Goal: Task Accomplishment & Management: Use online tool/utility

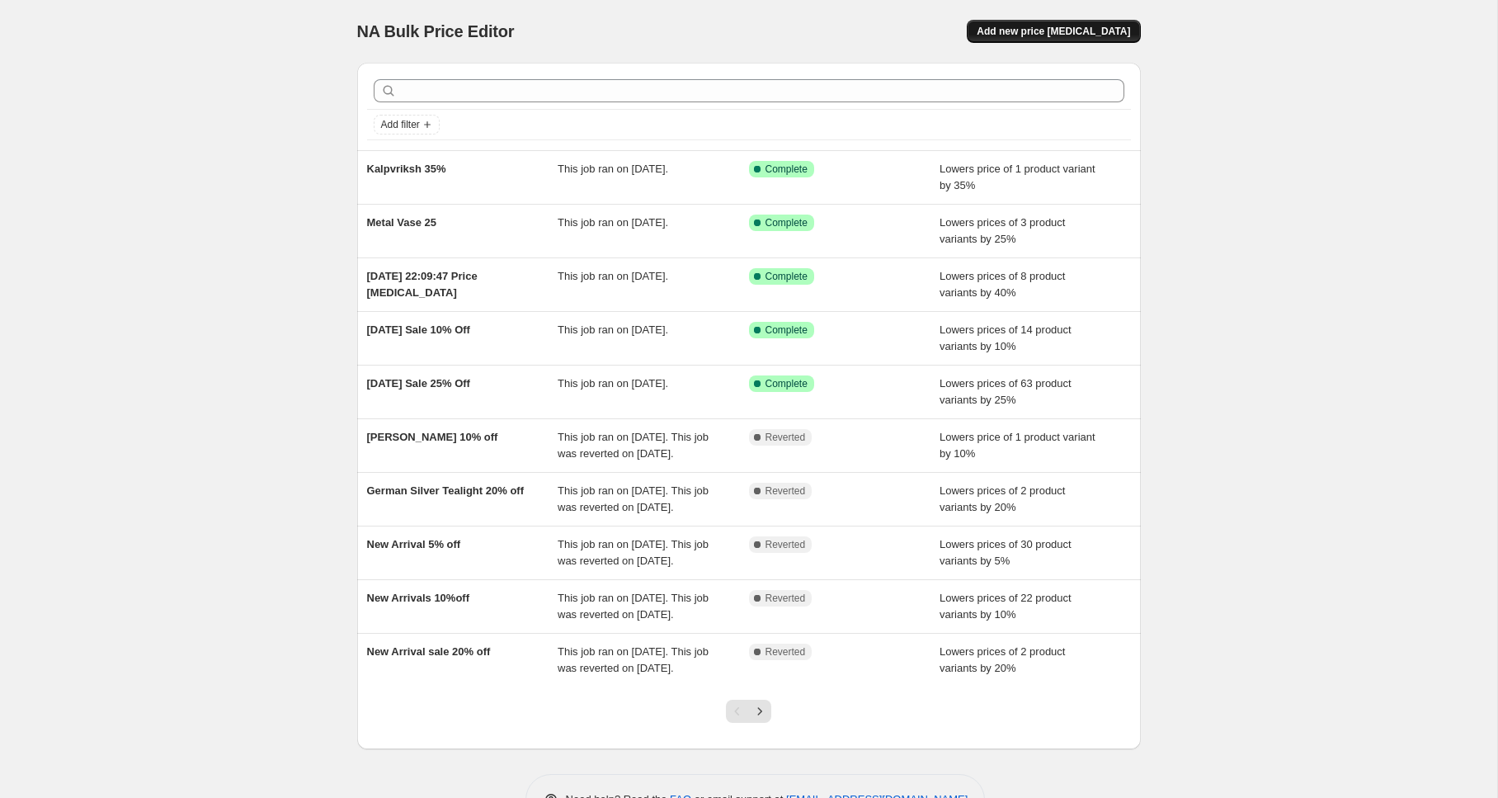
click at [1105, 28] on span "Add new price change job" at bounding box center [1053, 31] width 153 height 13
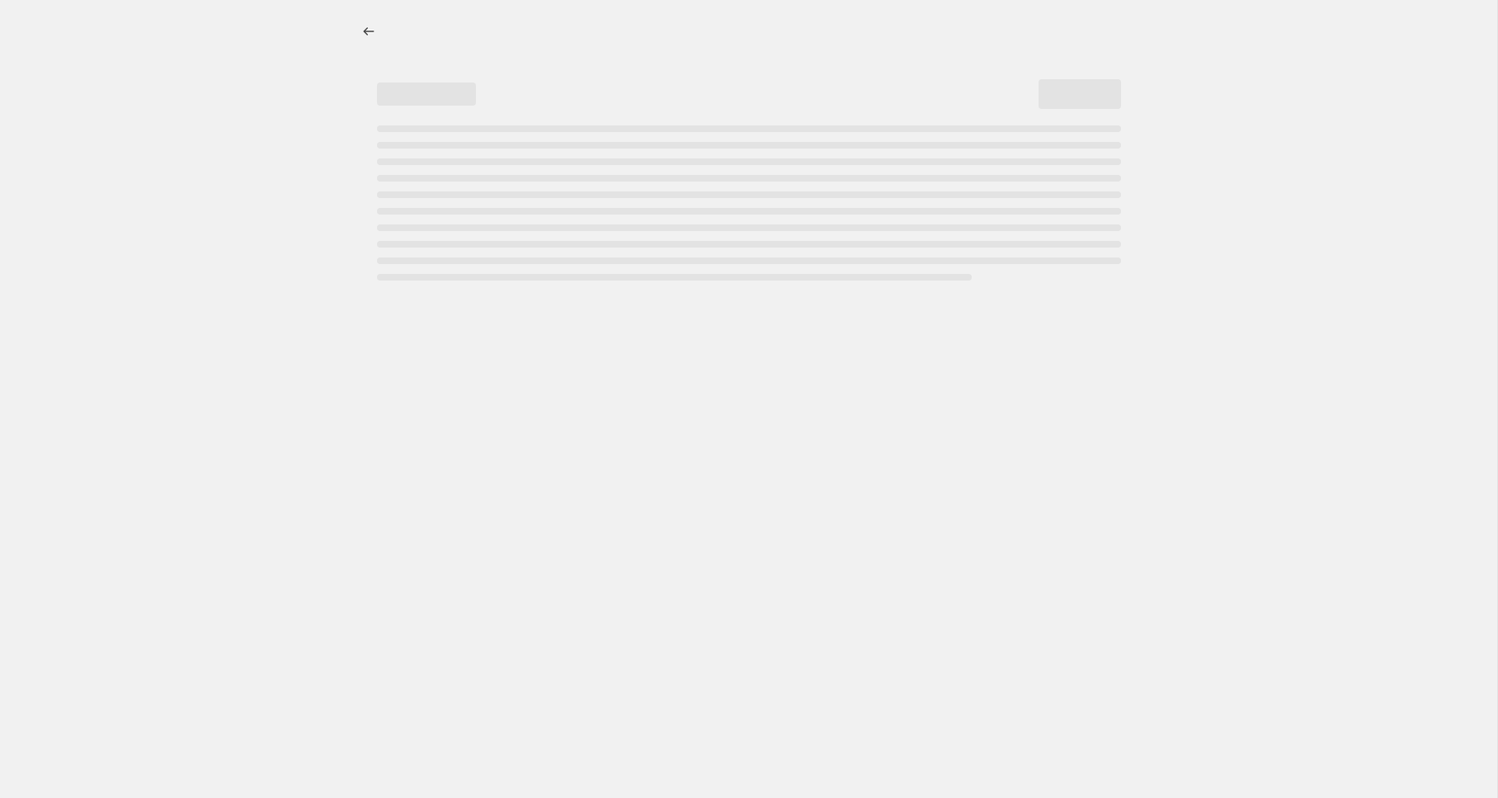
select select "percentage"
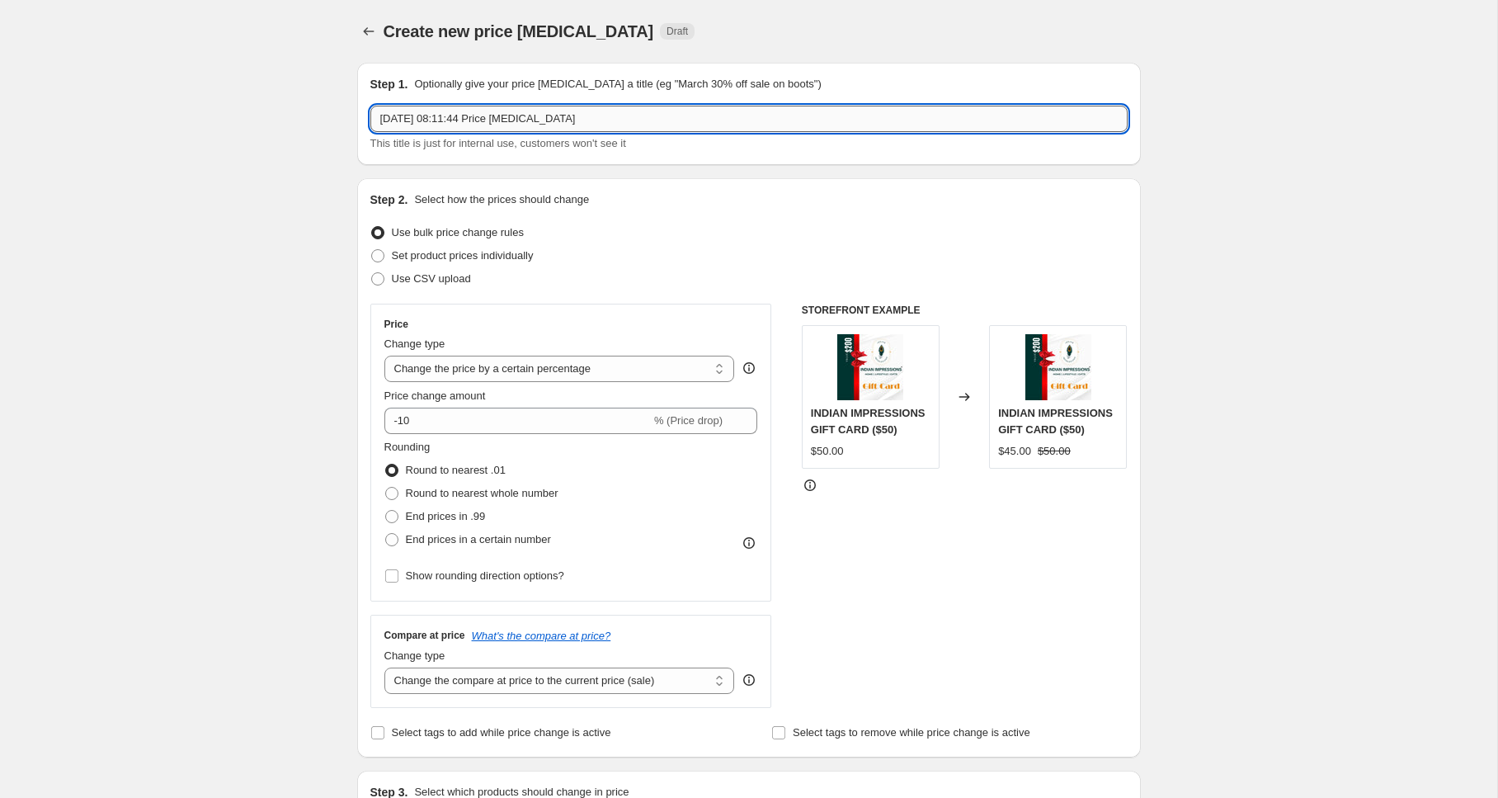
click at [620, 126] on input "11 Oct 2025, 08:11:44 Price change job" at bounding box center [748, 119] width 757 height 26
type input "New Brass Diya"
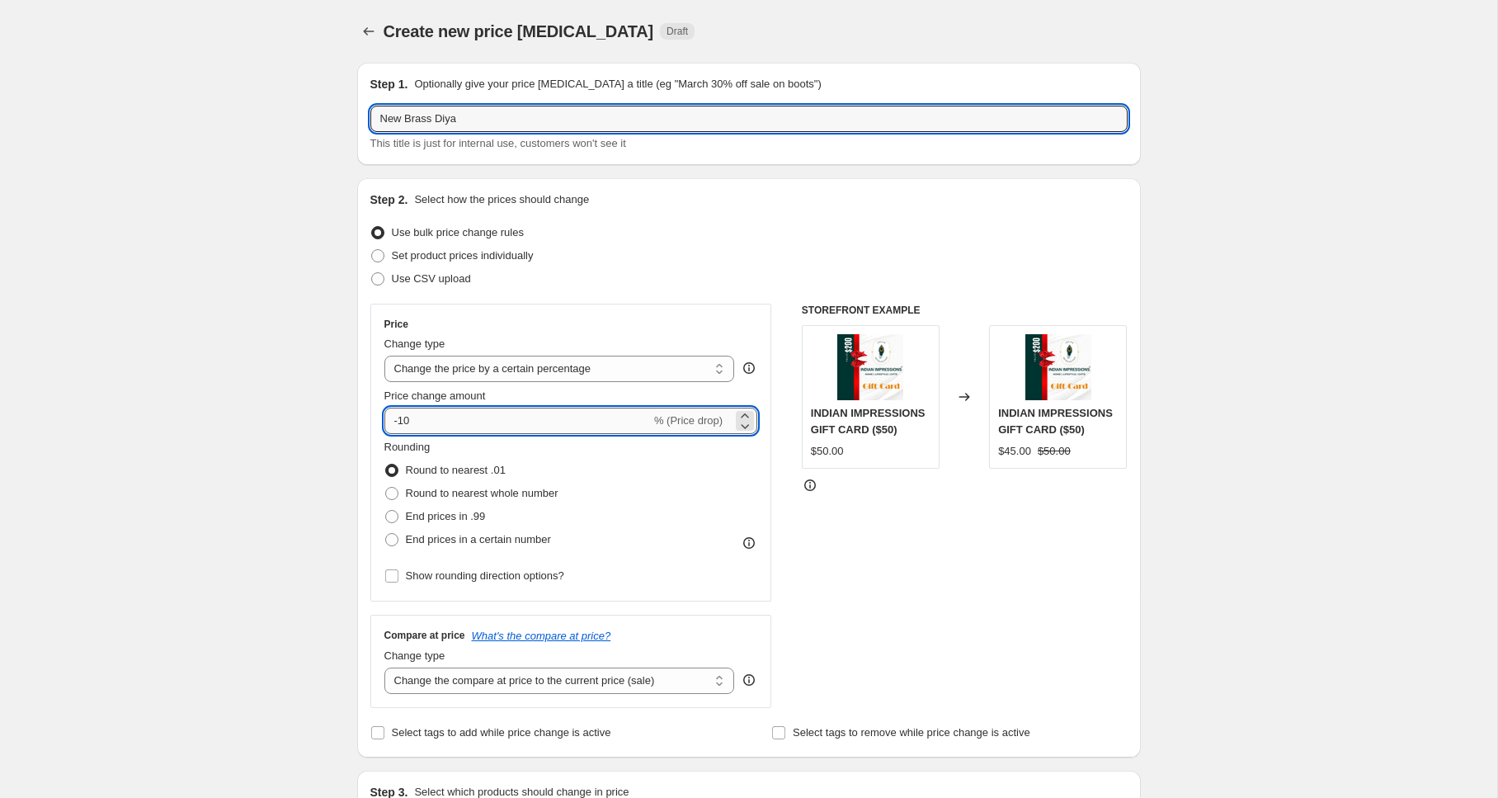
click at [466, 424] on input "-10" at bounding box center [517, 421] width 266 height 26
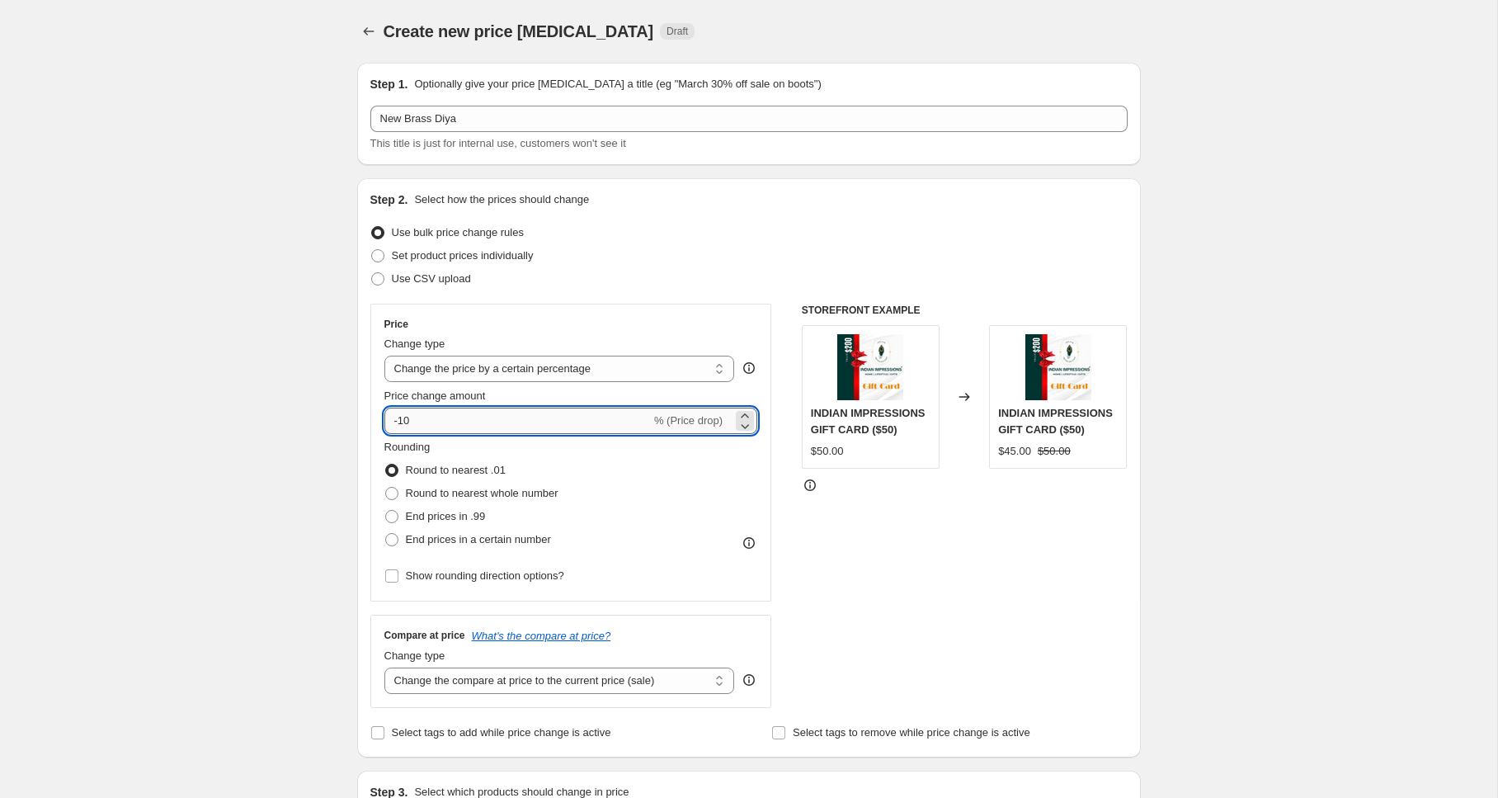
type input "-1"
type input "-40"
click at [683, 283] on div "Use CSV upload" at bounding box center [748, 278] width 757 height 23
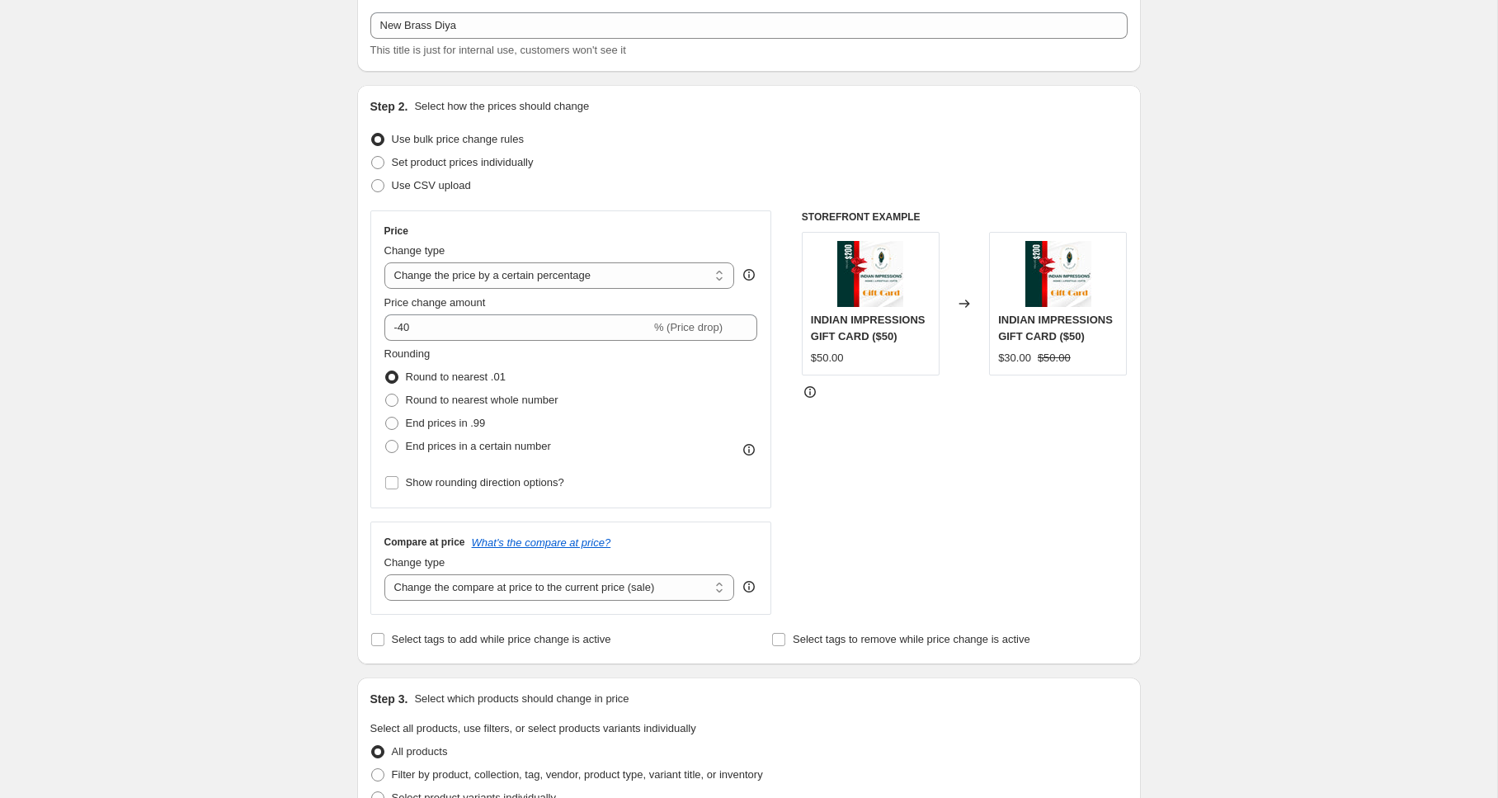
scroll to position [141, 0]
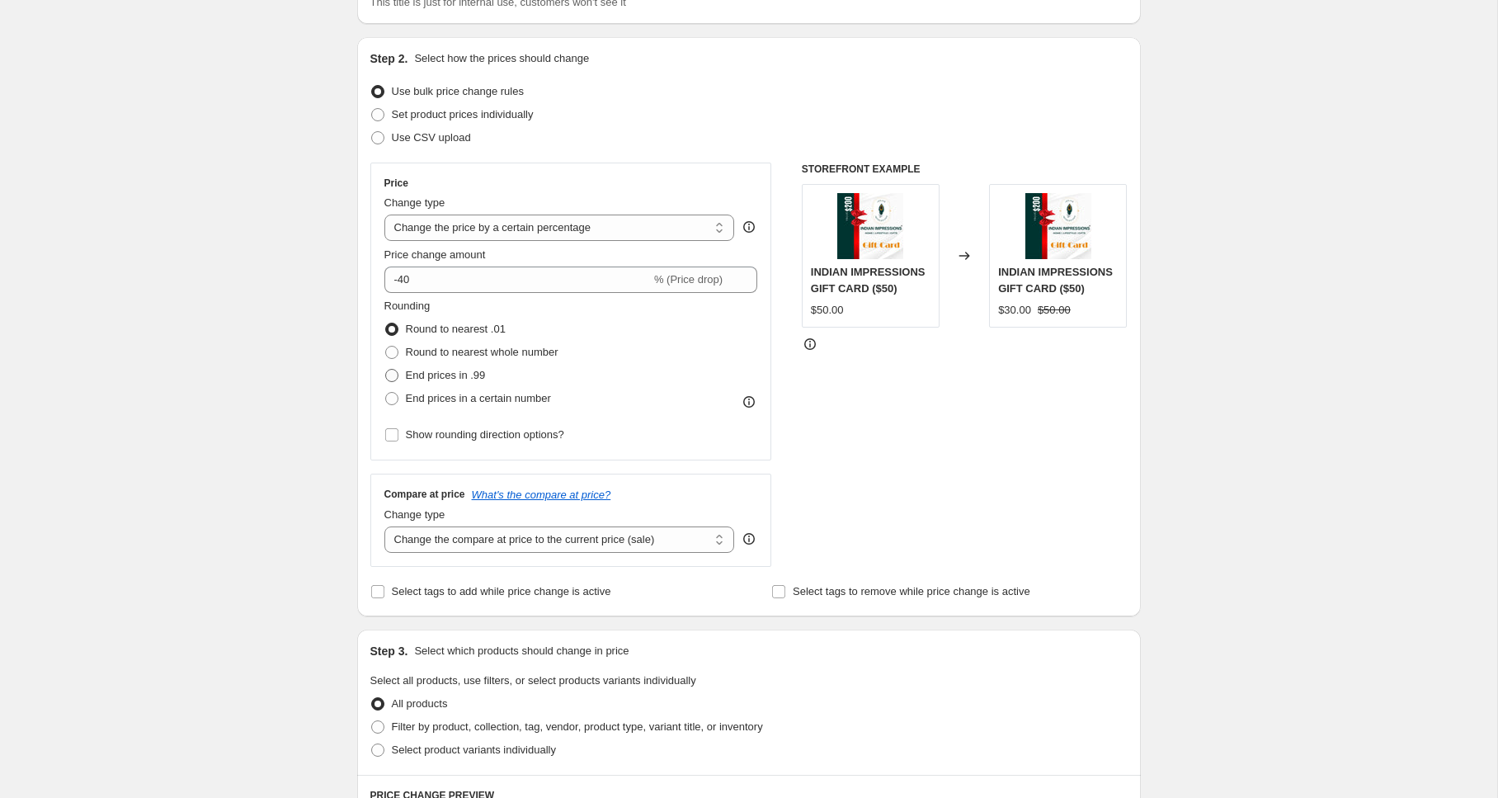
click at [392, 372] on span at bounding box center [391, 375] width 13 height 13
click at [386, 370] on input "End prices in .99" at bounding box center [385, 369] width 1 height 1
radio input "true"
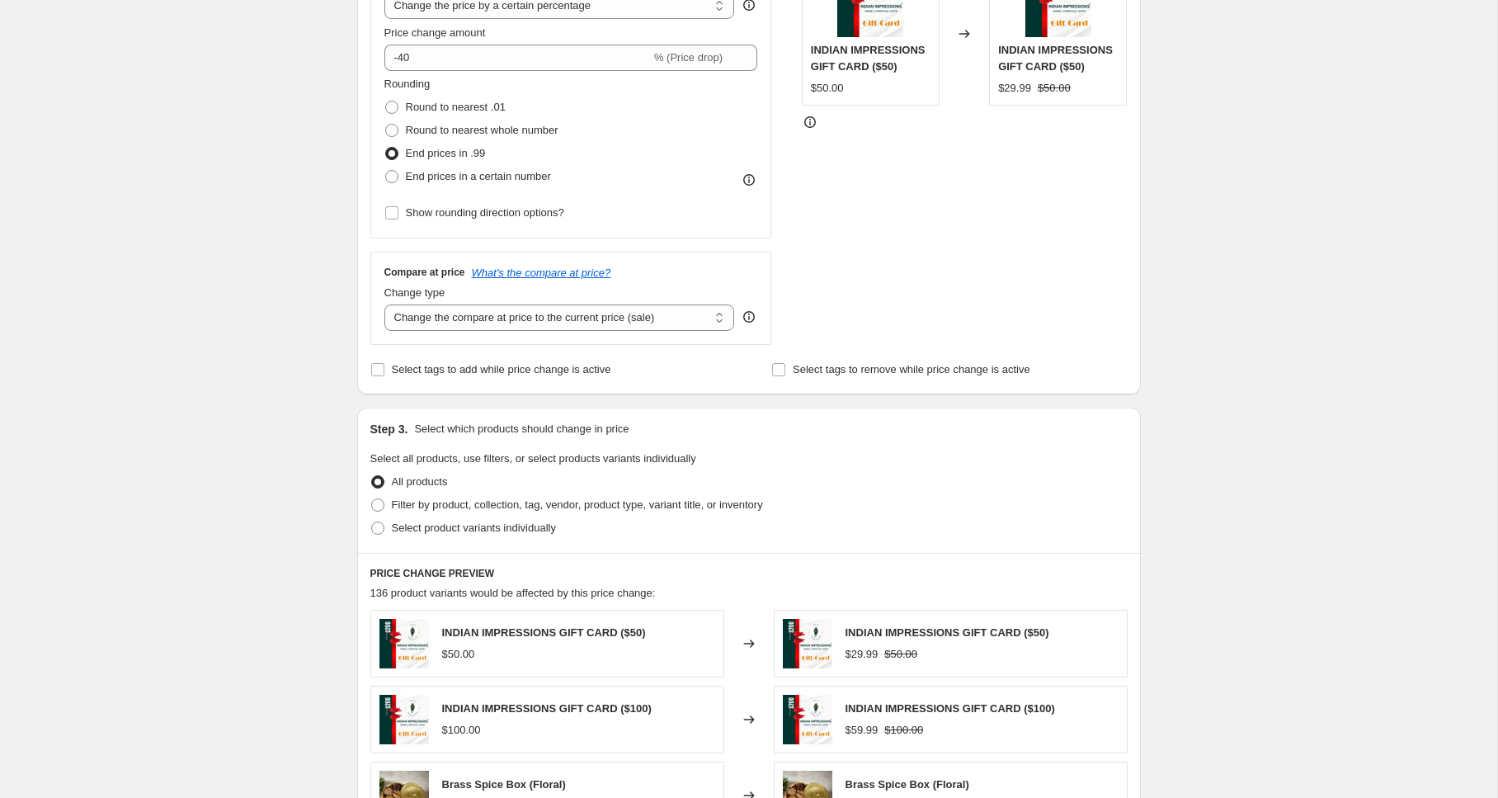
scroll to position [364, 0]
click at [414, 527] on span "Select product variants individually" at bounding box center [474, 527] width 164 height 12
click at [372, 521] on input "Select product variants individually" at bounding box center [371, 521] width 1 height 1
radio input "true"
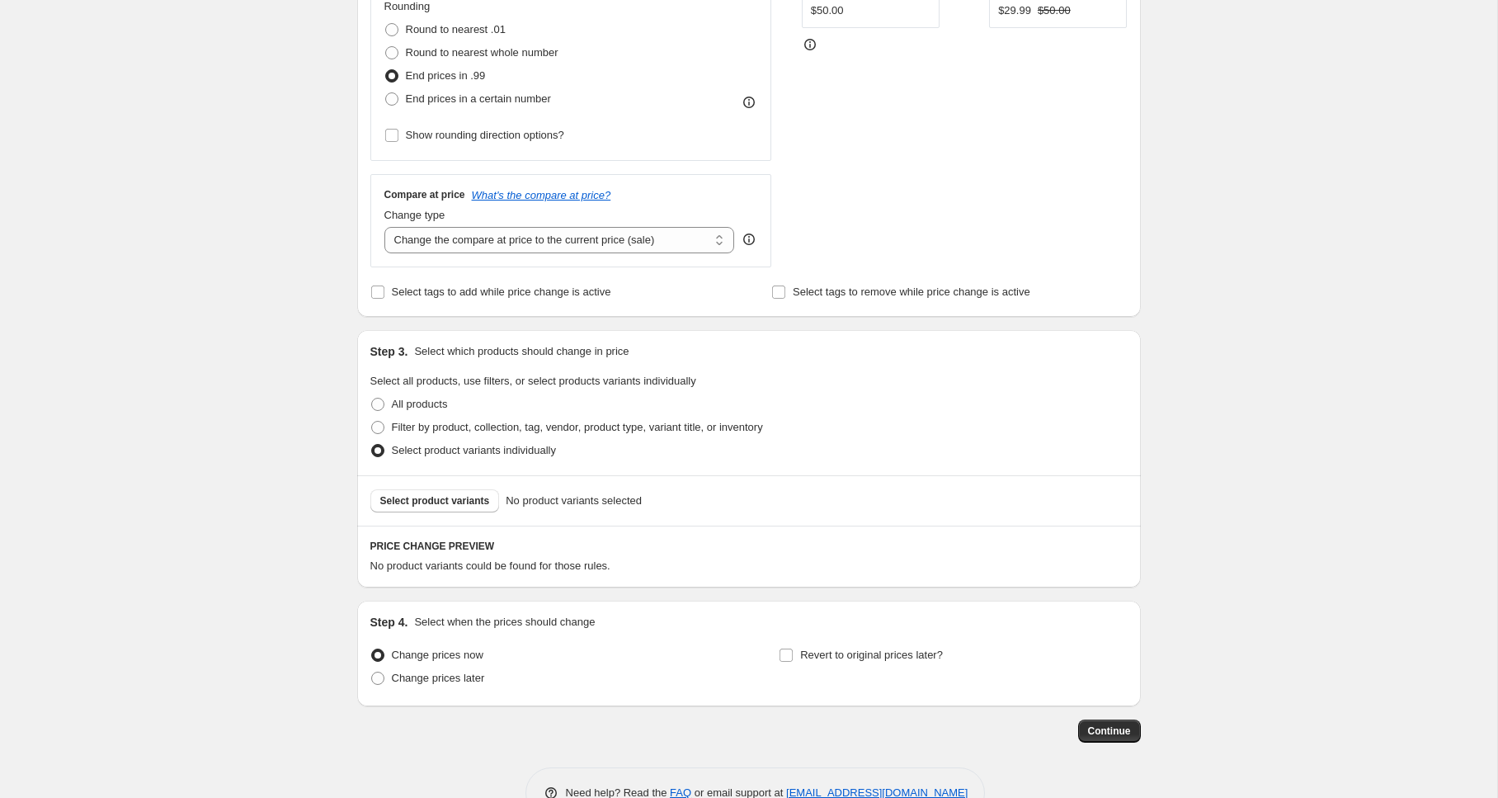
scroll to position [446, 0]
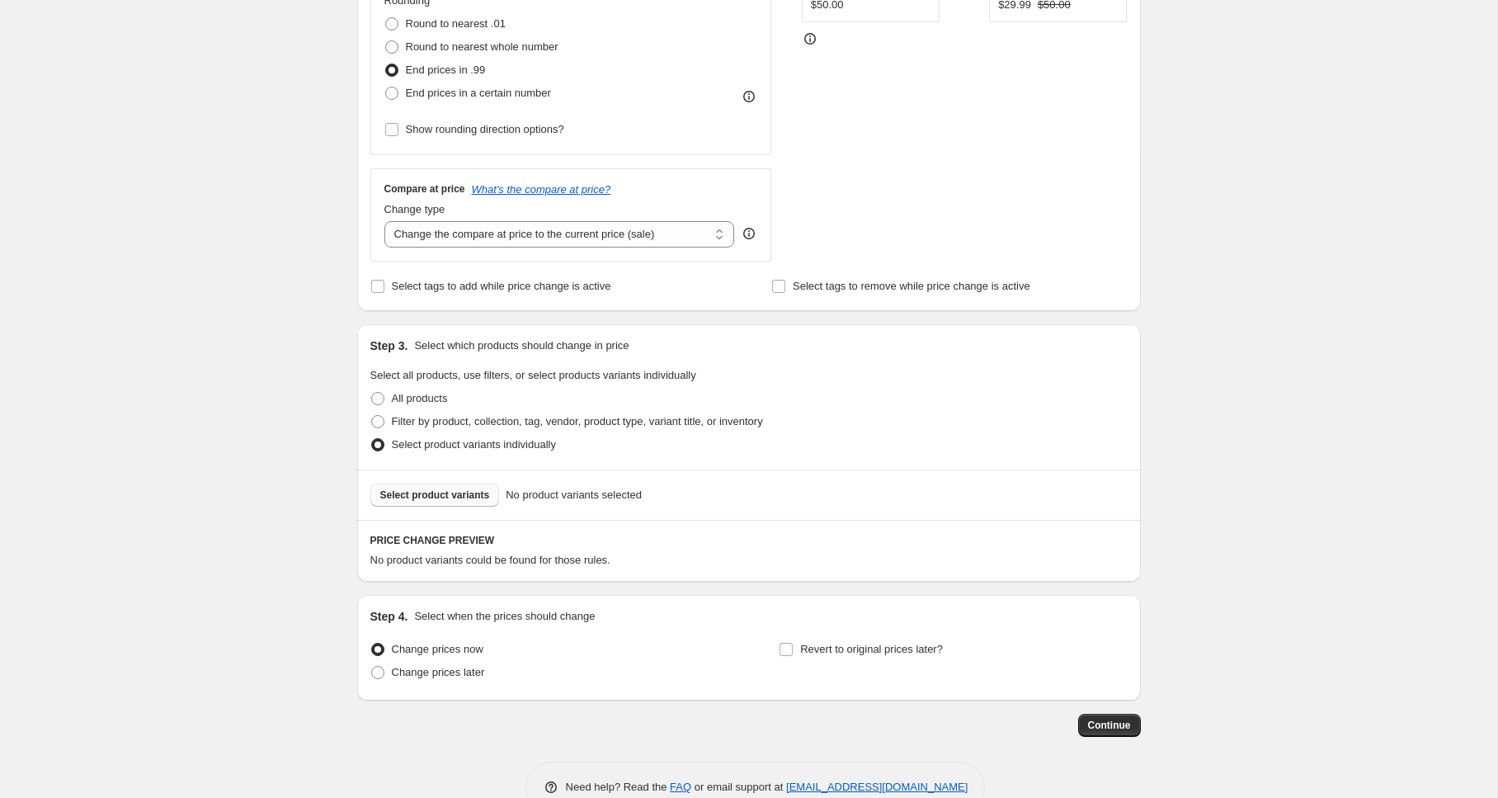
click at [430, 498] on span "Select product variants" at bounding box center [435, 494] width 110 height 13
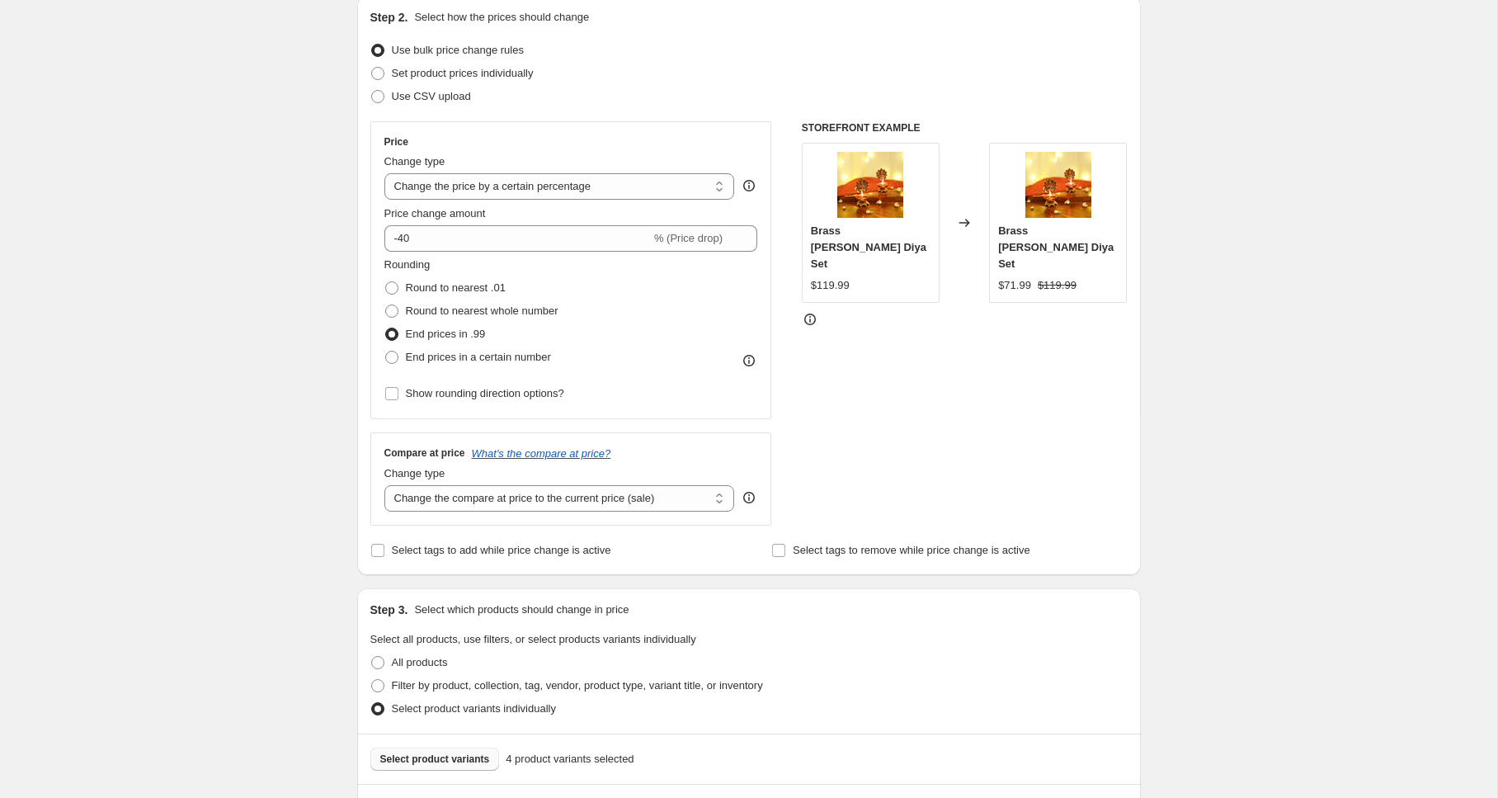
scroll to position [0, 0]
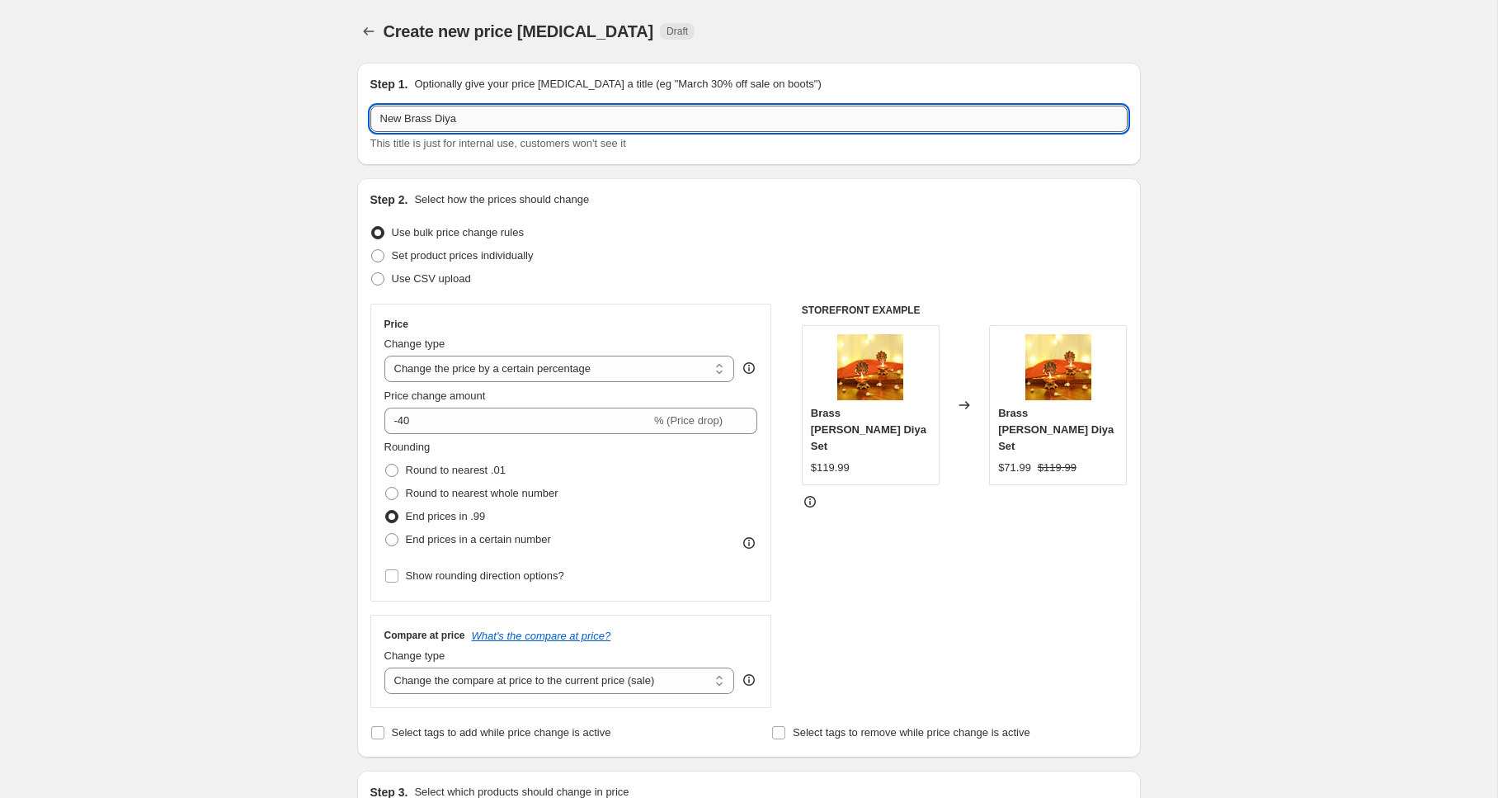
click at [504, 118] on input "New Brass Diya" at bounding box center [748, 119] width 757 height 26
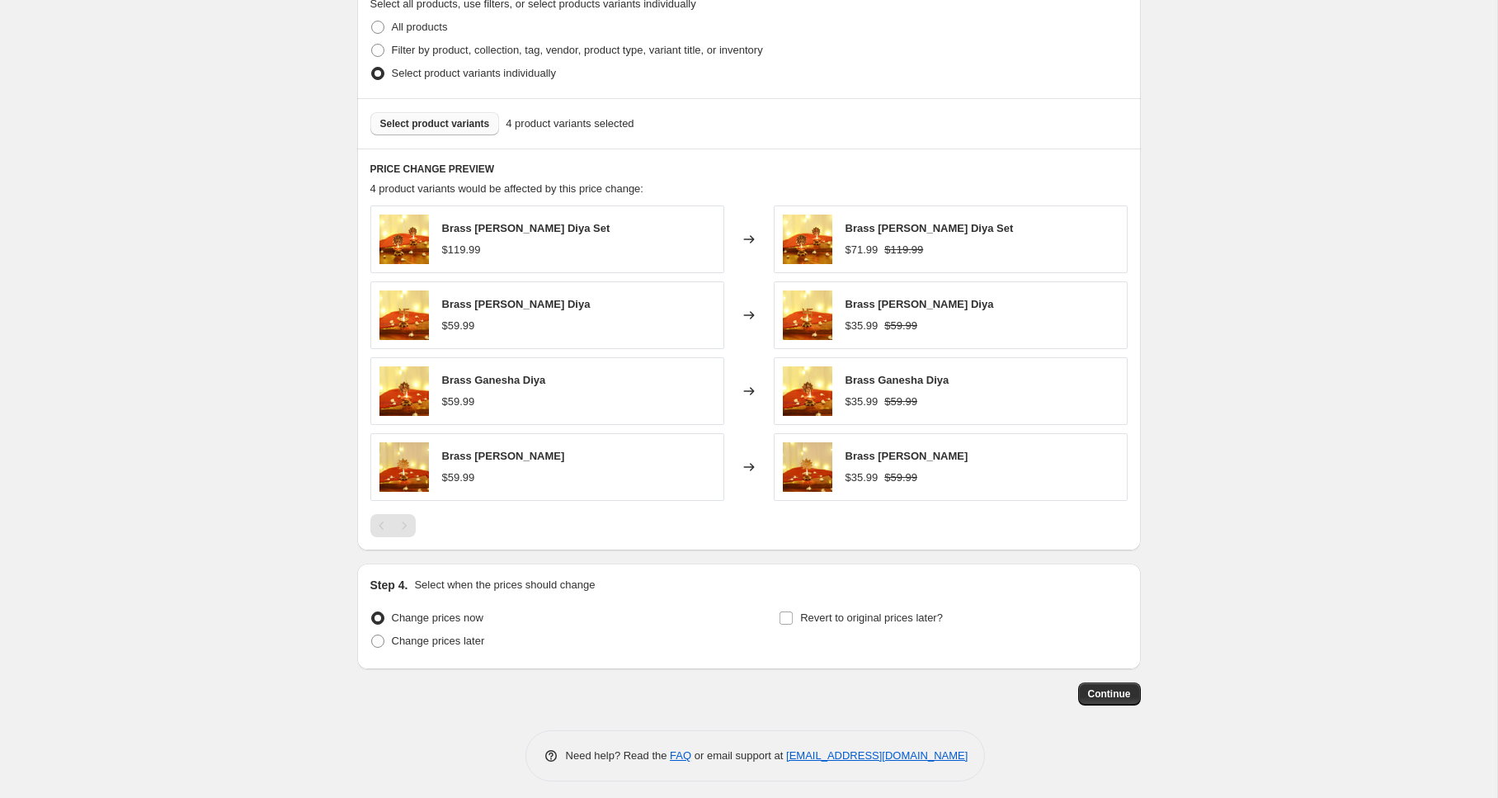
scroll to position [819, 0]
type input "New Brass Diya 40% off"
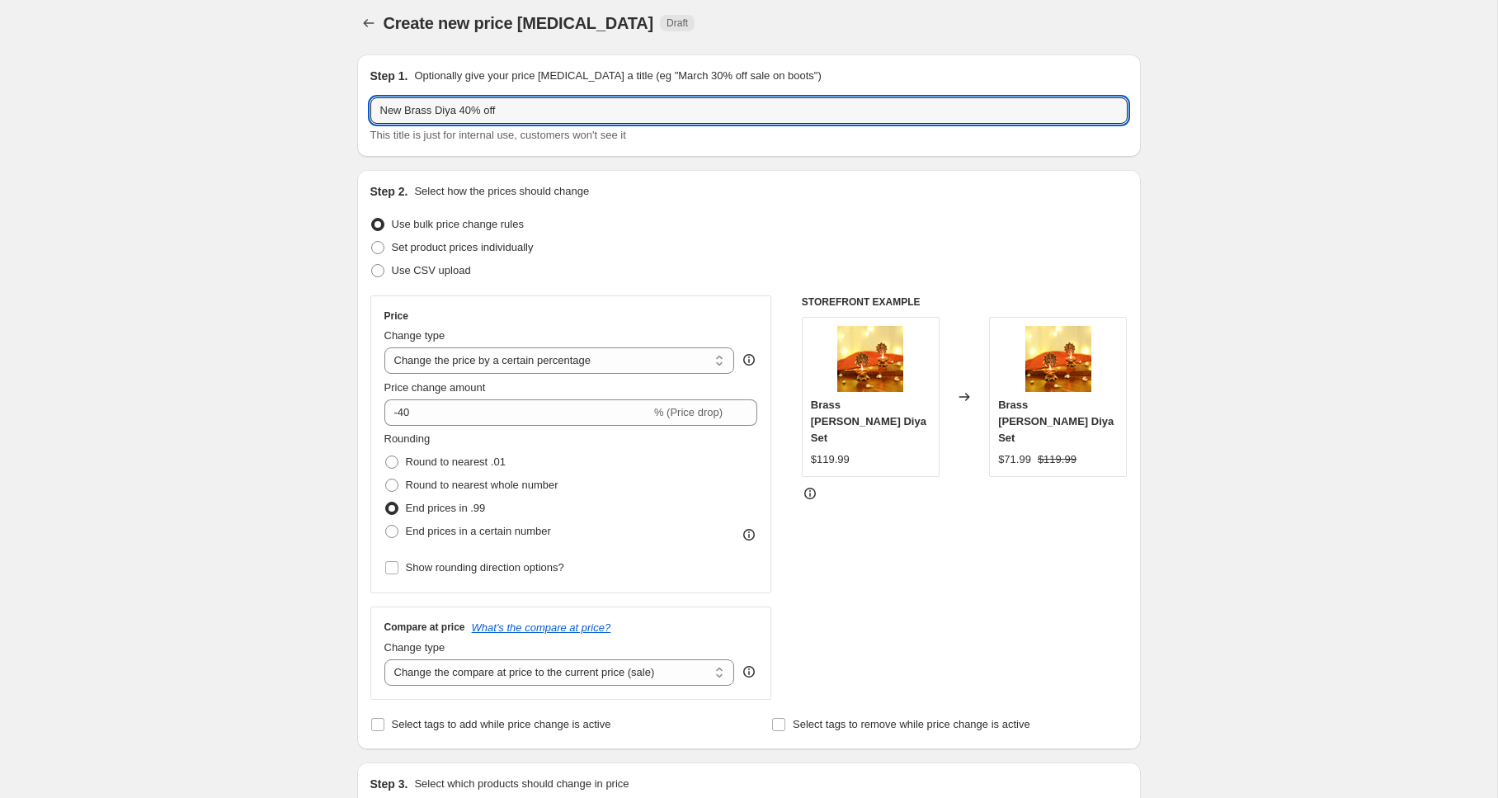
scroll to position [0, 0]
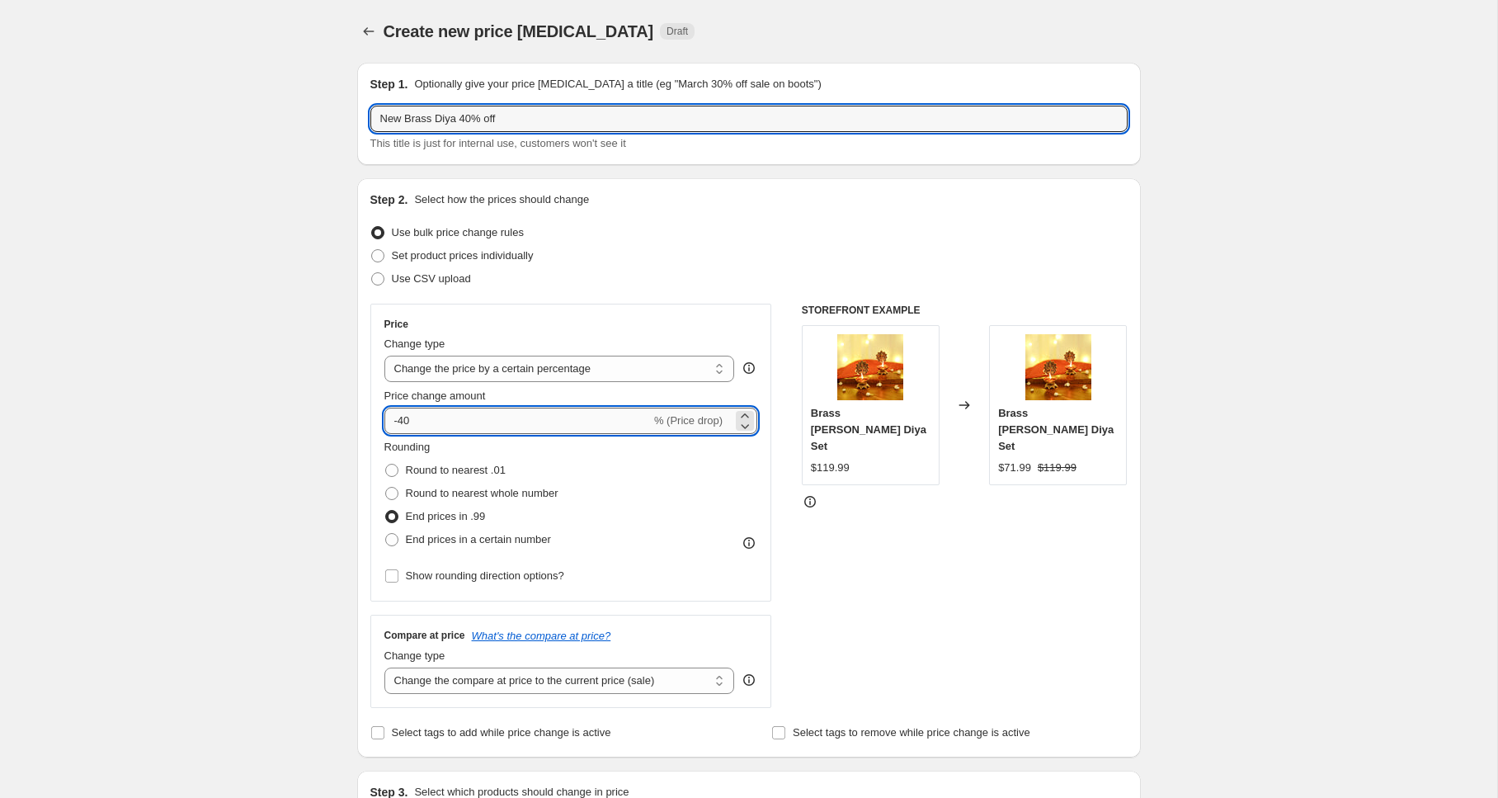
click at [426, 422] on input "-40" at bounding box center [517, 421] width 266 height 26
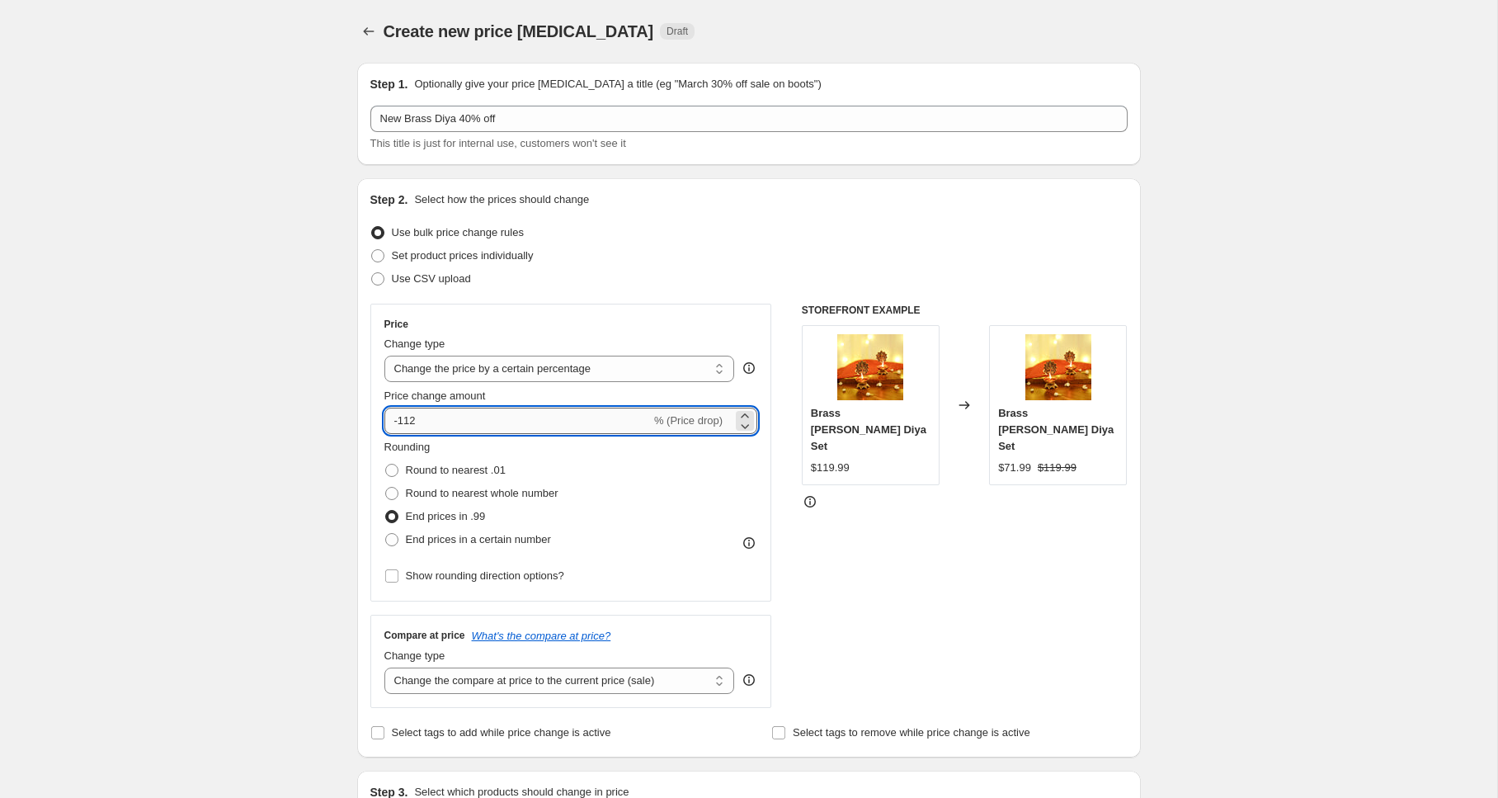
click at [481, 419] on input "-112" at bounding box center [517, 421] width 266 height 26
click at [481, 419] on input "-35" at bounding box center [517, 421] width 266 height 26
type input "-3"
type input "-40"
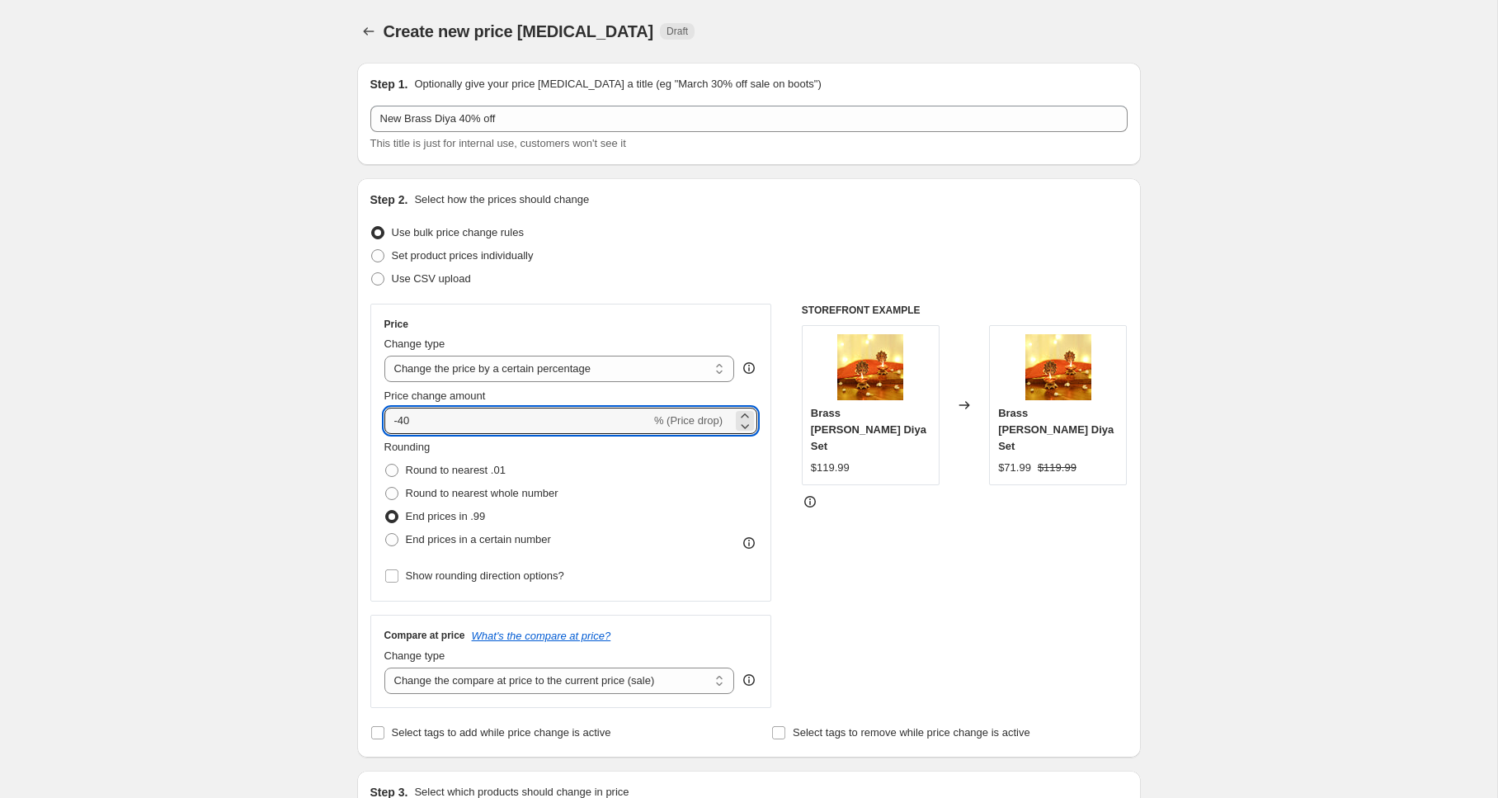
click at [207, 436] on div "Create new price change job. This page is ready Create new price change job Dra…" at bounding box center [748, 811] width 1497 height 1623
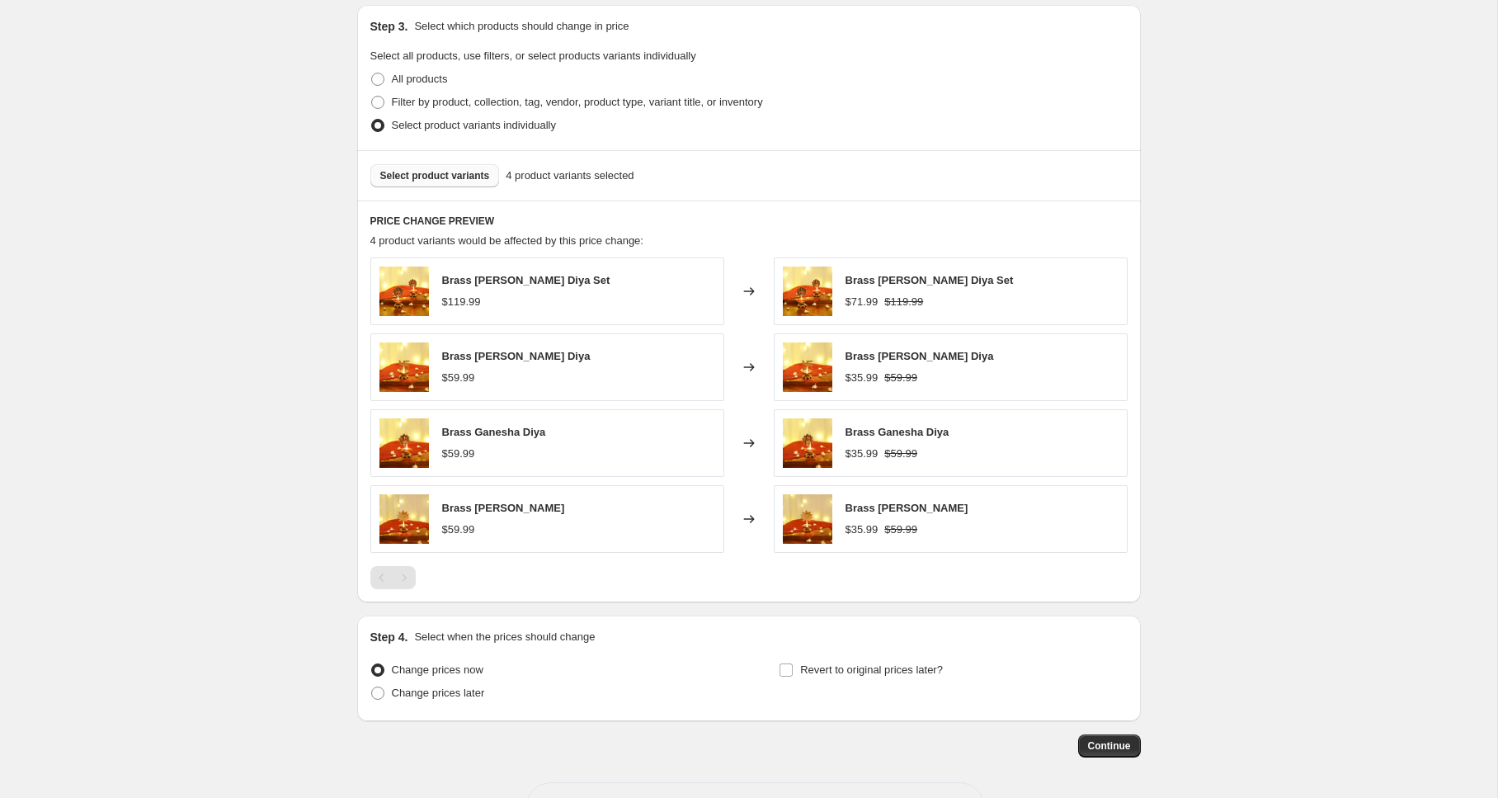
scroll to position [766, 0]
click at [1105, 737] on button "Continue" at bounding box center [1109, 744] width 63 height 23
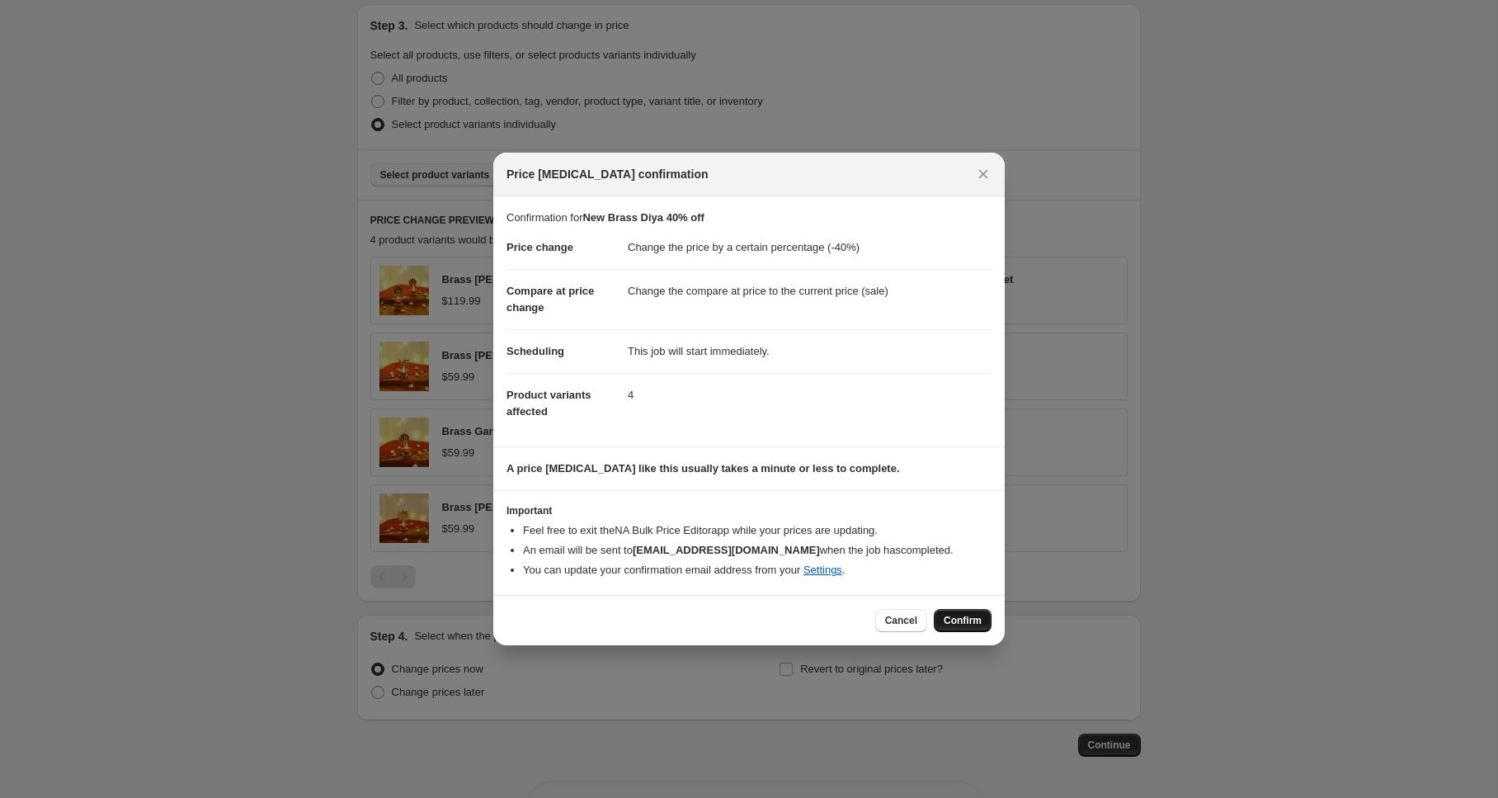
click at [968, 616] on span "Confirm" at bounding box center [963, 620] width 38 height 13
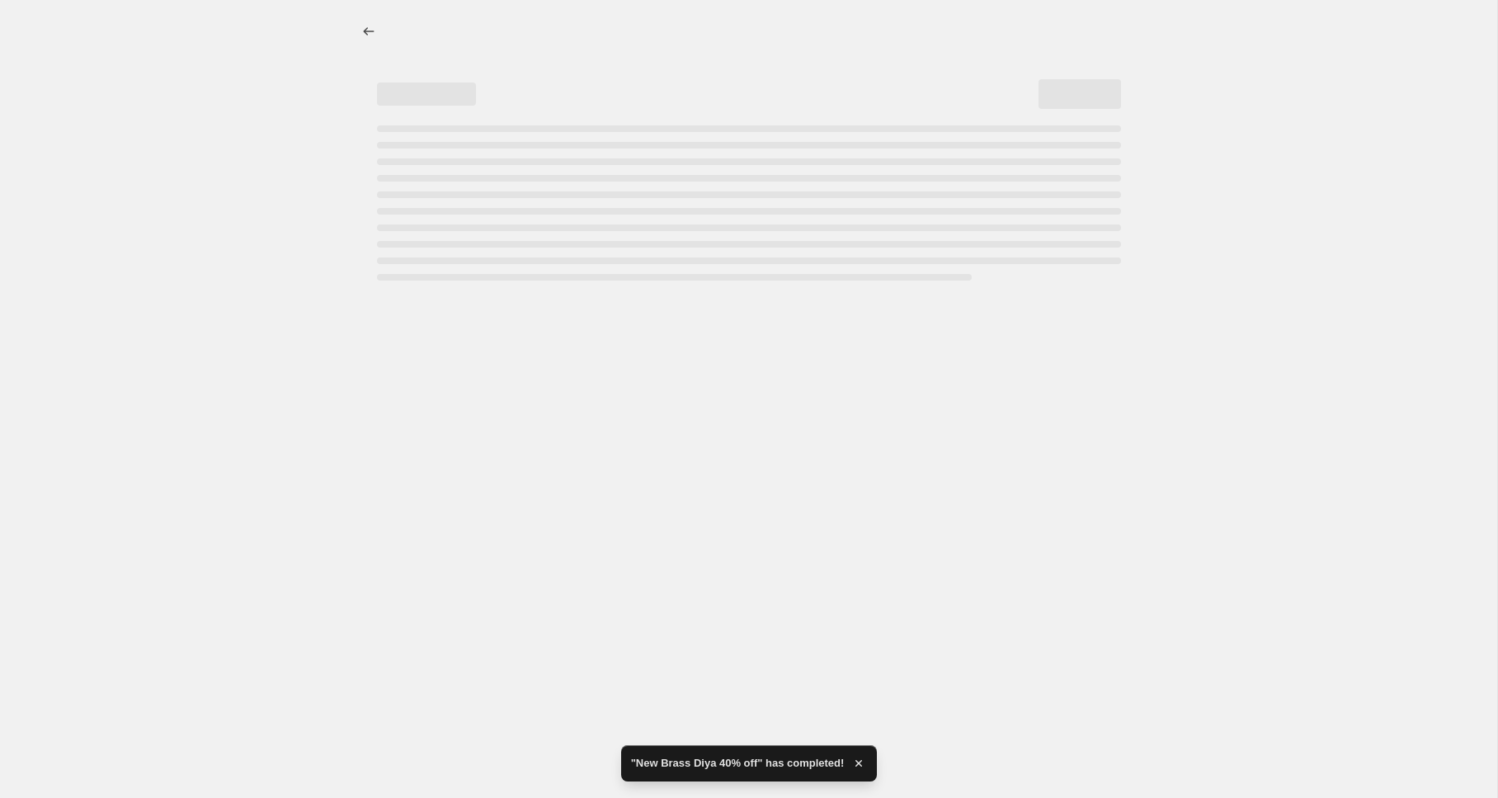
select select "percentage"
